Goal: Task Accomplishment & Management: Manage account settings

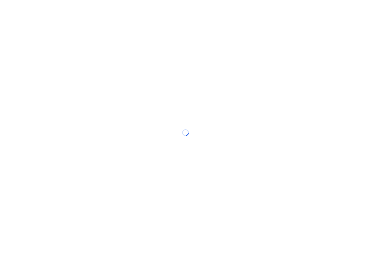
click at [185, 26] on div at bounding box center [186, 132] width 373 height 265
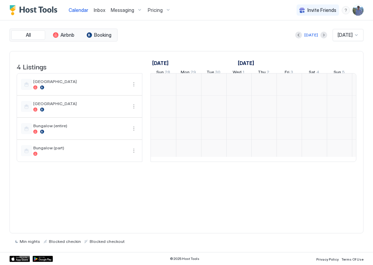
scroll to position [0, 377]
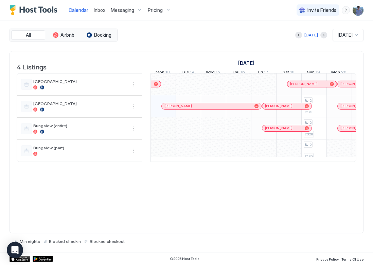
click at [155, 10] on span "Pricing" at bounding box center [155, 10] width 15 height 6
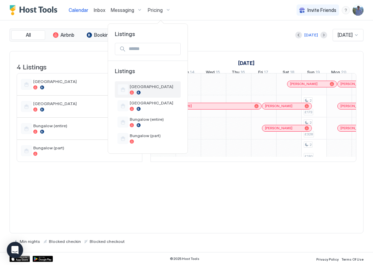
click at [141, 92] on div at bounding box center [139, 92] width 4 height 4
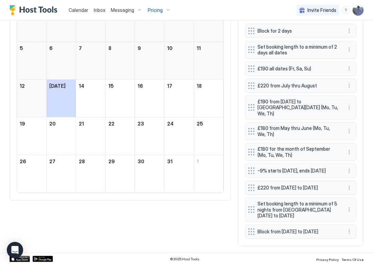
scroll to position [227, 0]
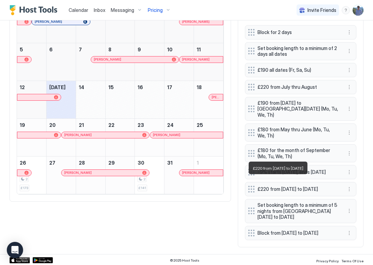
click at [301, 186] on span "£220 from [DATE] to [DATE]" at bounding box center [297, 189] width 81 height 6
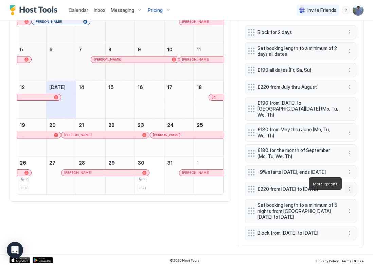
click at [349, 185] on button "More options" at bounding box center [349, 189] width 8 height 8
click at [352, 194] on div "Edit" at bounding box center [355, 192] width 15 height 5
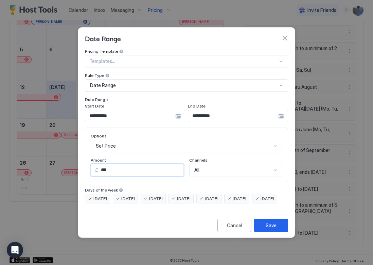
click at [118, 164] on input "***" at bounding box center [140, 170] width 85 height 12
type input "***"
click at [266, 229] on div "Save" at bounding box center [271, 224] width 11 height 7
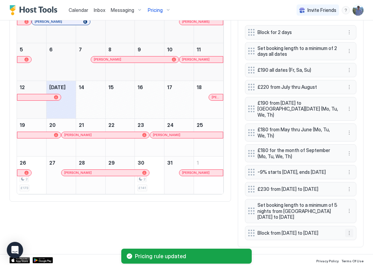
click at [348, 230] on button "More options" at bounding box center [349, 233] width 8 height 8
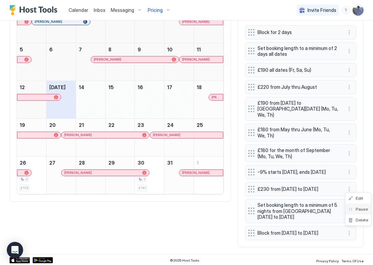
click at [359, 208] on span "Pause" at bounding box center [362, 208] width 12 height 5
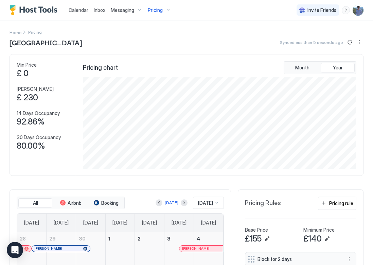
scroll to position [0, 0]
click at [158, 12] on span "Pricing" at bounding box center [155, 10] width 15 height 6
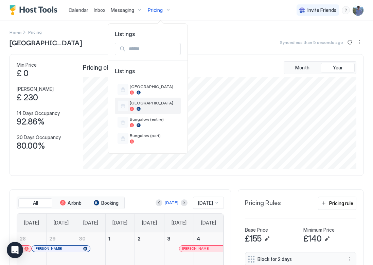
click at [153, 107] on div at bounding box center [154, 109] width 48 height 4
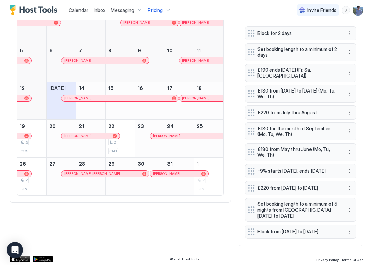
scroll to position [227, 0]
click at [348, 185] on button "More options" at bounding box center [349, 188] width 8 height 8
click at [357, 194] on span "Edit" at bounding box center [359, 192] width 7 height 5
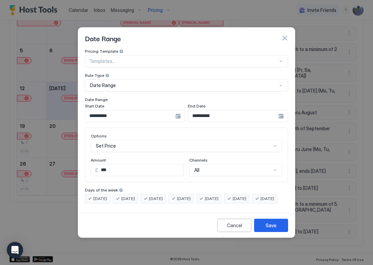
click at [116, 164] on input "***" at bounding box center [140, 170] width 85 height 12
type input "***"
click at [271, 229] on div "Save" at bounding box center [271, 224] width 11 height 7
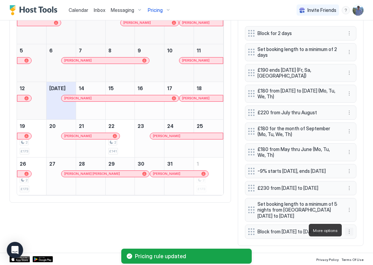
click at [349, 232] on button "More options" at bounding box center [349, 231] width 8 height 8
click at [355, 212] on div "Pause" at bounding box center [357, 208] width 25 height 11
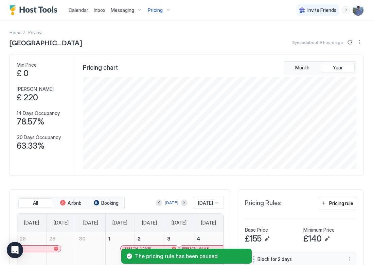
scroll to position [0, 0]
click at [162, 10] on div "Pricing" at bounding box center [159, 10] width 29 height 12
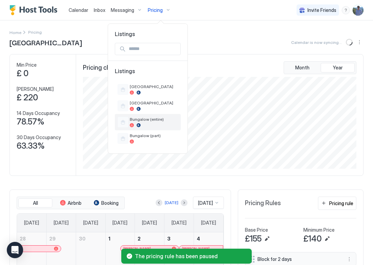
click at [155, 123] on div at bounding box center [154, 125] width 48 height 4
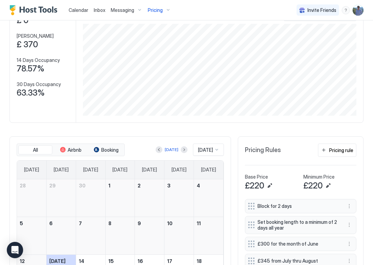
scroll to position [199, 0]
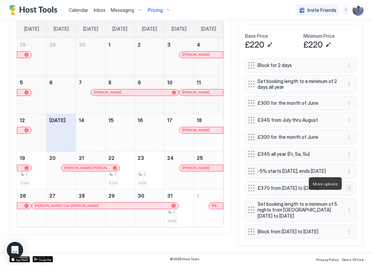
click at [349, 184] on button "More options" at bounding box center [349, 188] width 8 height 8
click at [357, 196] on div "Edit" at bounding box center [357, 192] width 25 height 11
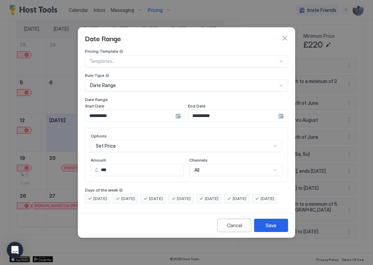
click at [112, 164] on input "***" at bounding box center [140, 170] width 85 height 12
type input "***"
click at [273, 229] on div "Save" at bounding box center [271, 224] width 11 height 7
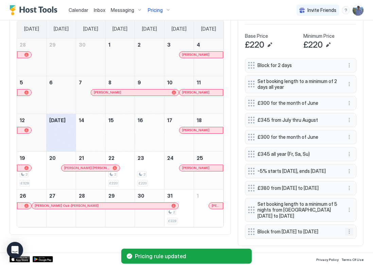
click at [350, 231] on button "More options" at bounding box center [349, 231] width 8 height 8
click at [355, 208] on div "Pause" at bounding box center [358, 208] width 20 height 5
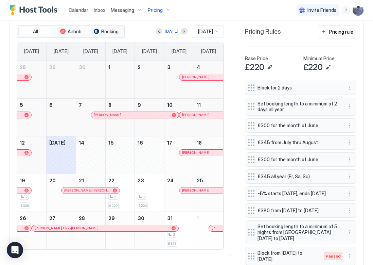
scroll to position [161, 0]
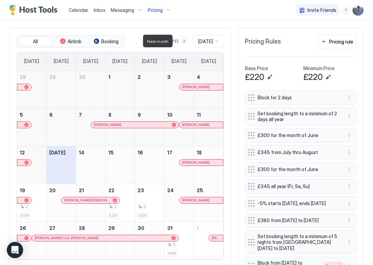
click at [181, 41] on button "Next month" at bounding box center [184, 41] width 7 height 7
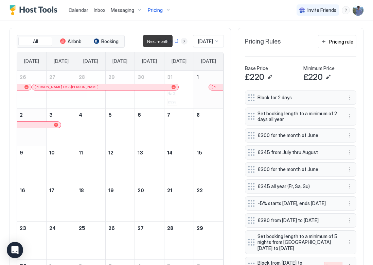
click at [181, 41] on button "Next month" at bounding box center [184, 41] width 7 height 7
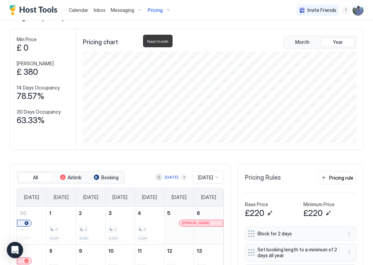
scroll to position [21, 0]
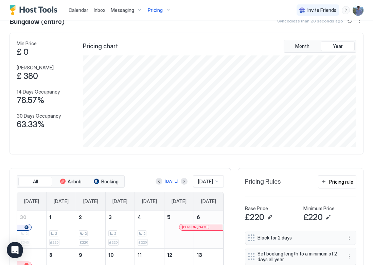
click at [163, 10] on div "Pricing" at bounding box center [159, 10] width 29 height 12
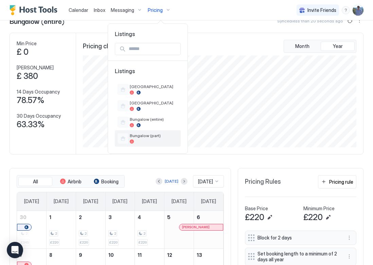
click at [148, 136] on span "Bungalow (part)" at bounding box center [154, 135] width 48 height 5
